Goal: Information Seeking & Learning: Find specific fact

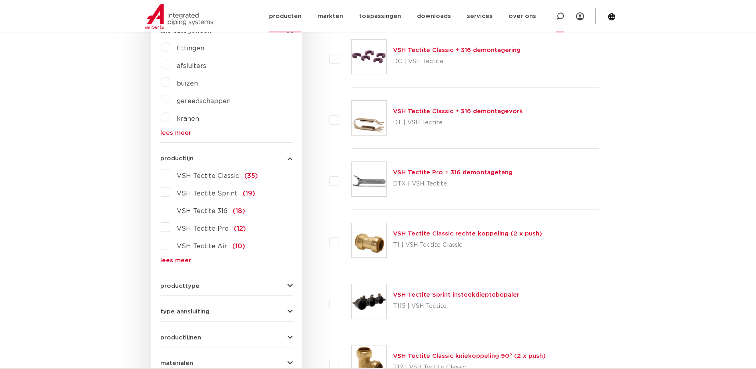
click at [563, 16] on icon at bounding box center [560, 16] width 8 height 8
type input "reducer"
click button "Zoeken" at bounding box center [0, 0] width 0 height 0
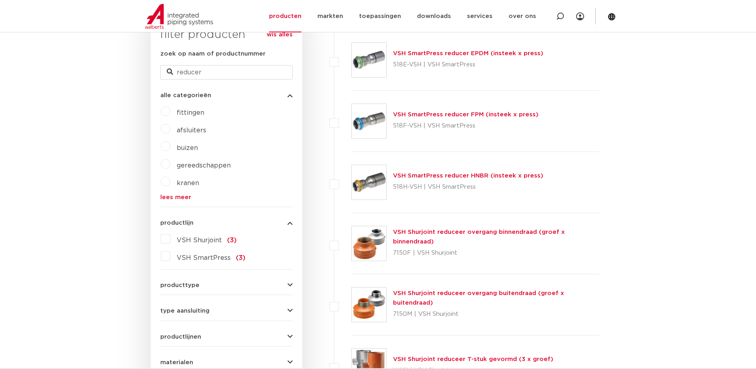
scroll to position [192, 0]
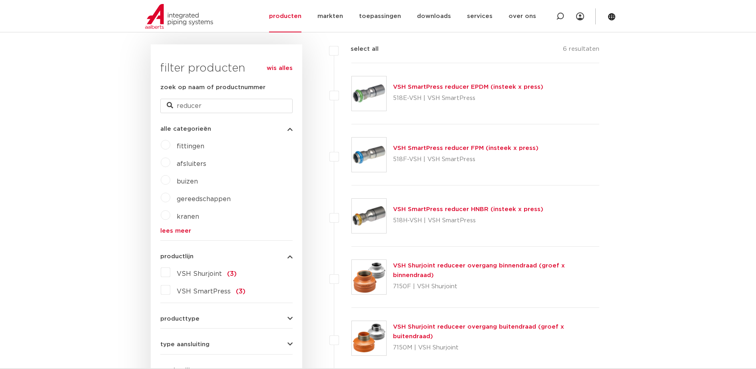
click at [380, 98] on img at bounding box center [369, 93] width 34 height 34
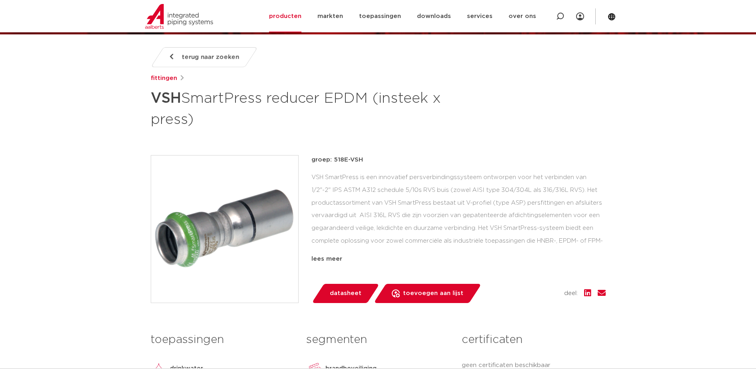
scroll to position [96, 0]
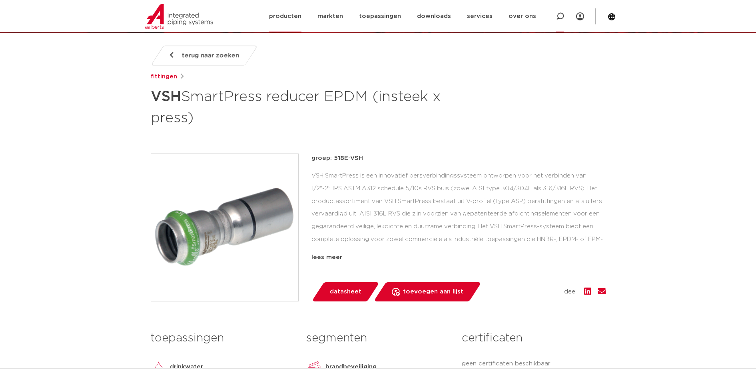
click at [563, 19] on icon at bounding box center [560, 16] width 8 height 8
type input "7"
type input "123461064"
click button "Zoeken" at bounding box center [0, 0] width 0 height 0
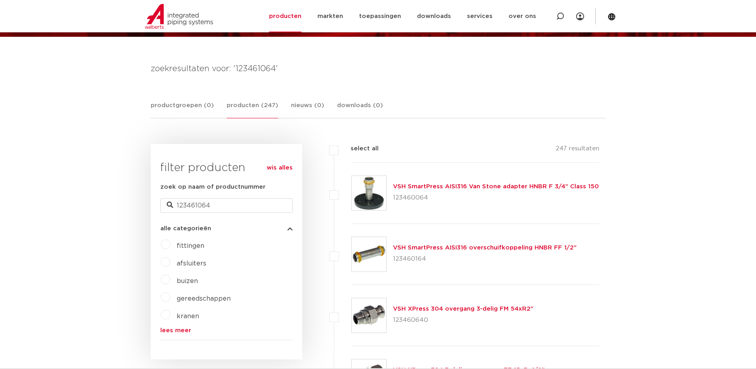
scroll to position [88, 0]
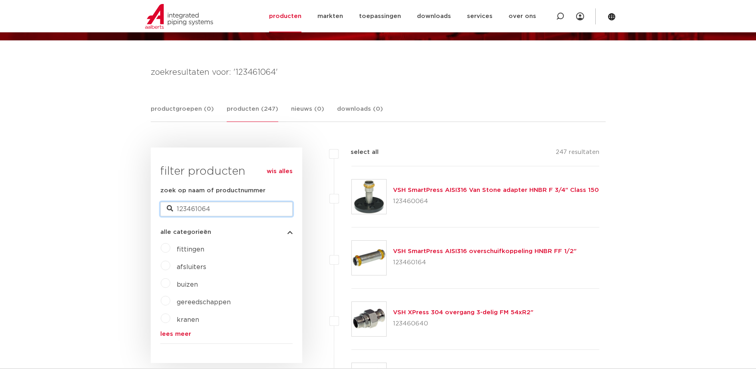
drag, startPoint x: 246, startPoint y: 212, endPoint x: 147, endPoint y: 218, distance: 99.3
